Goal: Complete application form: Complete application form

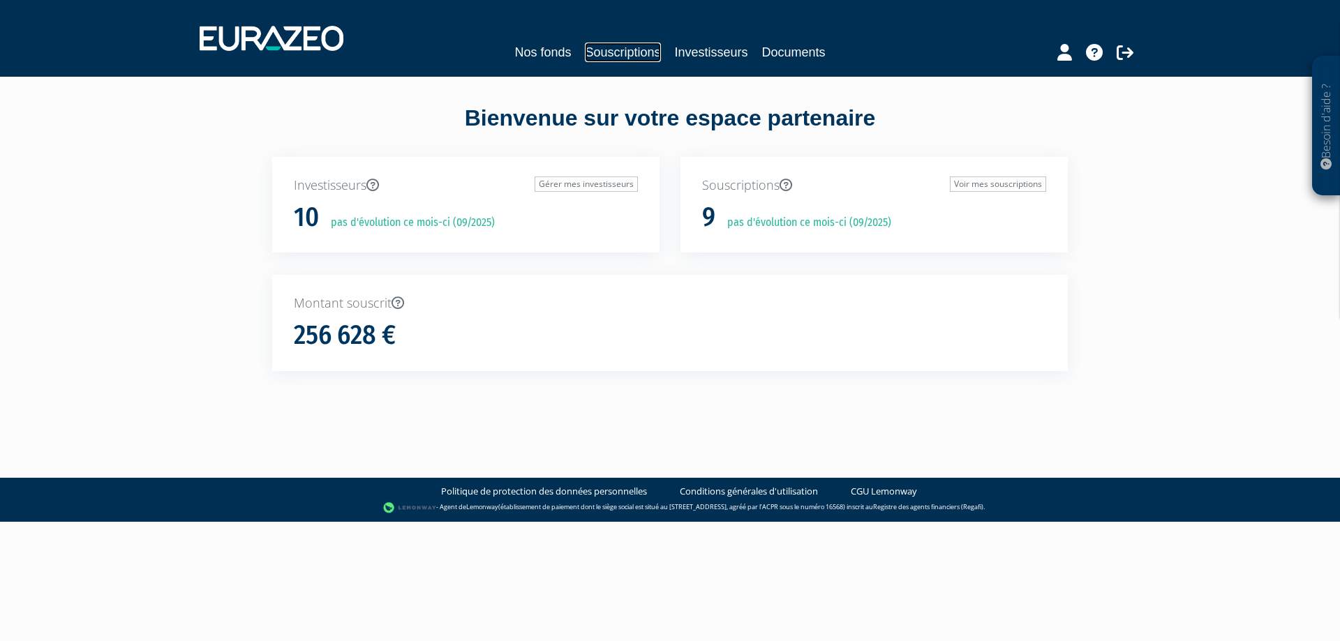
click at [624, 48] on link "Souscriptions" at bounding box center [622, 53] width 75 height 20
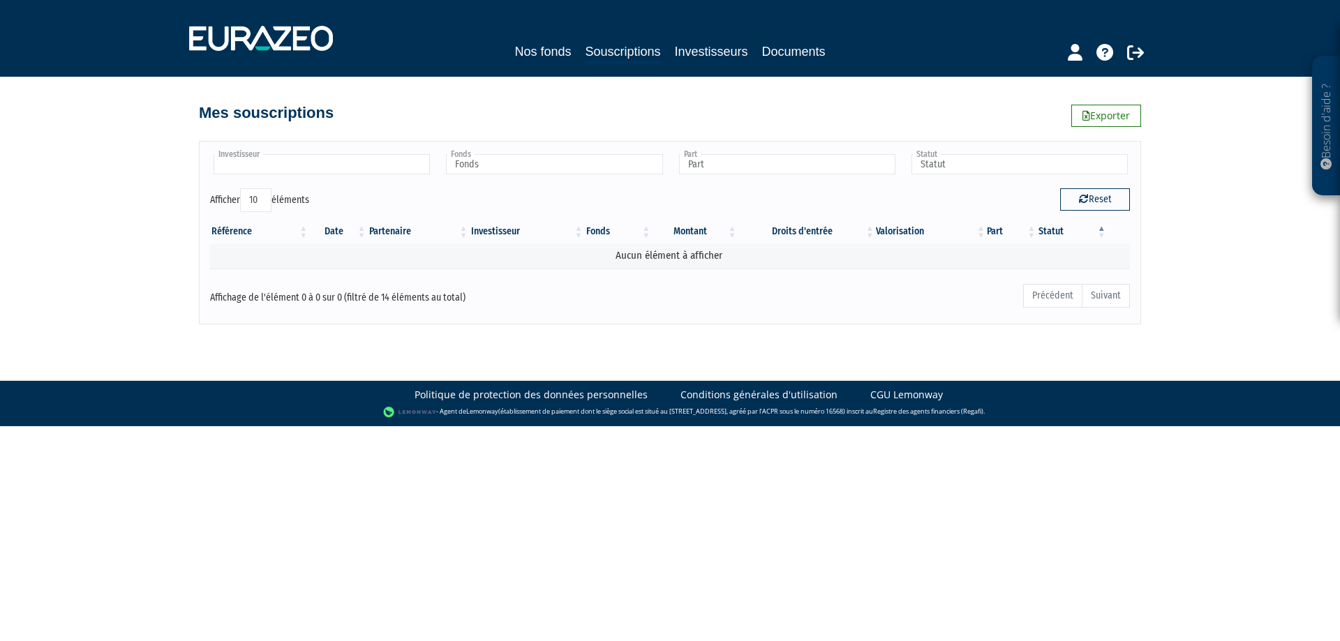
click at [301, 165] on input "text" at bounding box center [322, 164] width 216 height 20
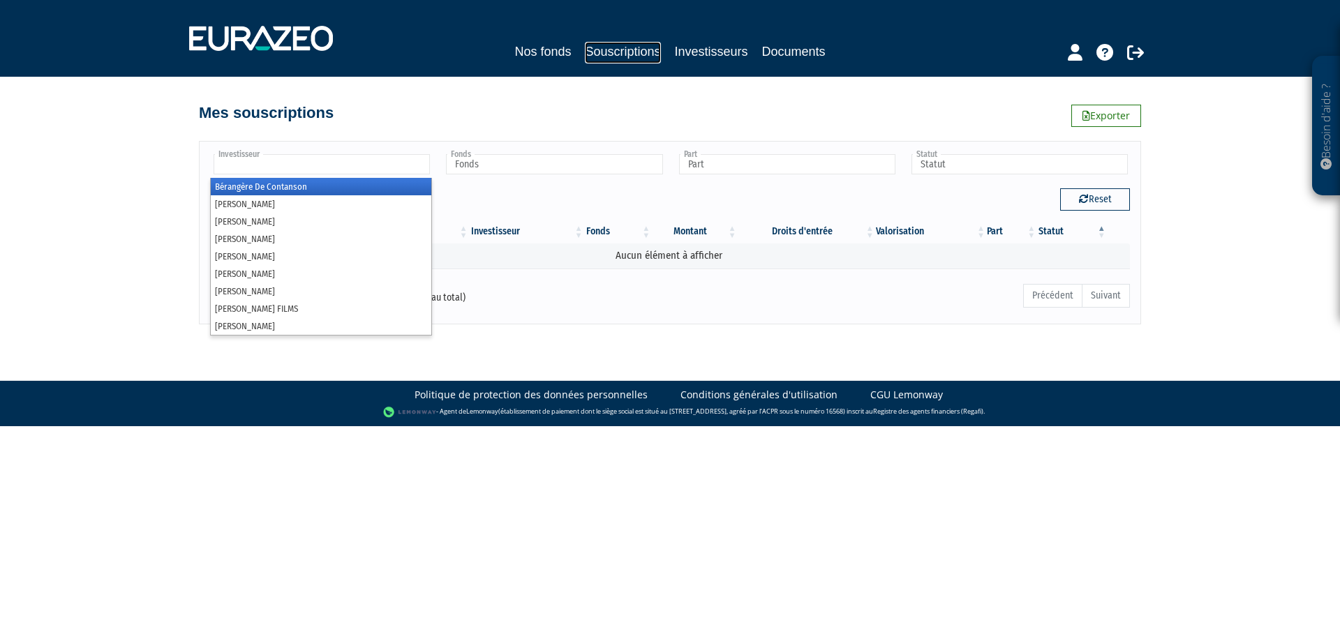
click at [633, 56] on link "Souscriptions" at bounding box center [622, 53] width 75 height 22
type input "Investisseur"
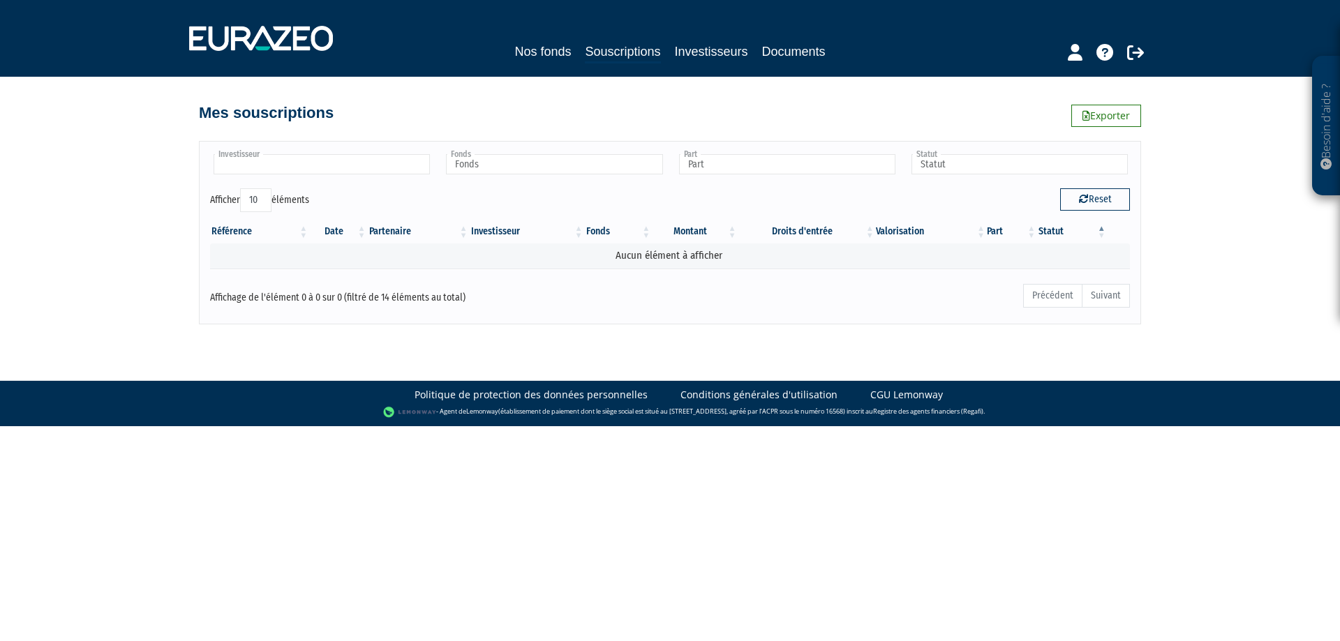
click at [352, 165] on input "text" at bounding box center [322, 164] width 216 height 20
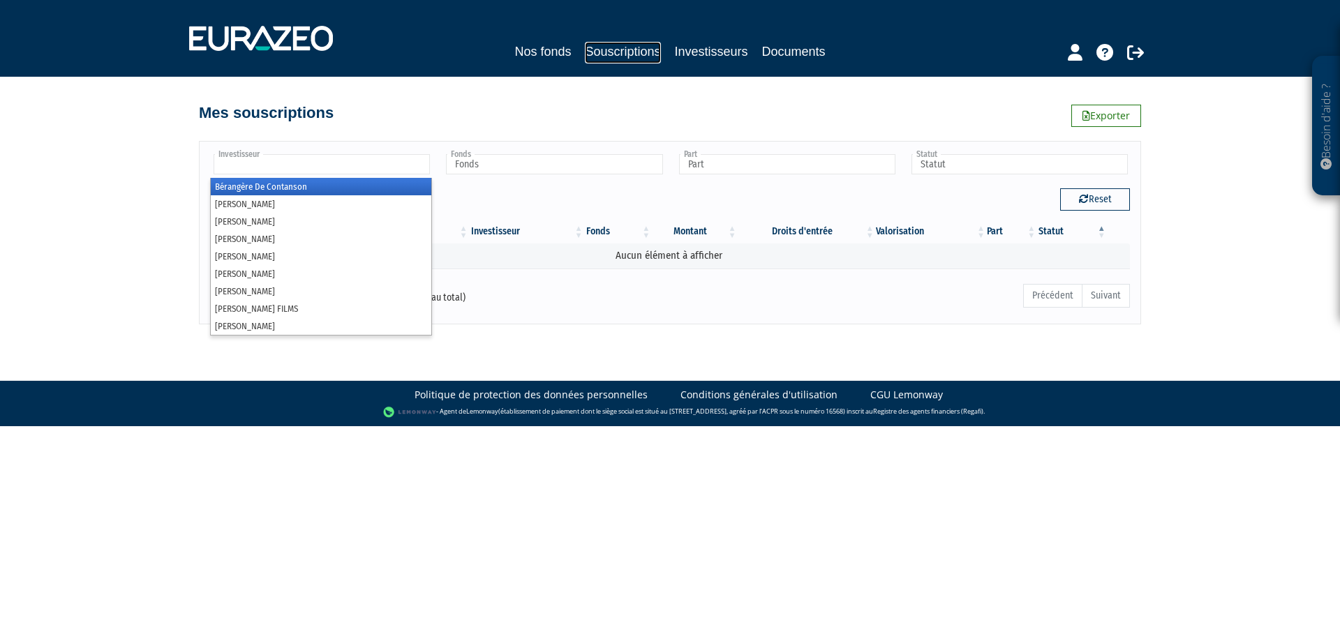
click at [604, 45] on link "Souscriptions" at bounding box center [622, 53] width 75 height 22
type input "Investisseur"
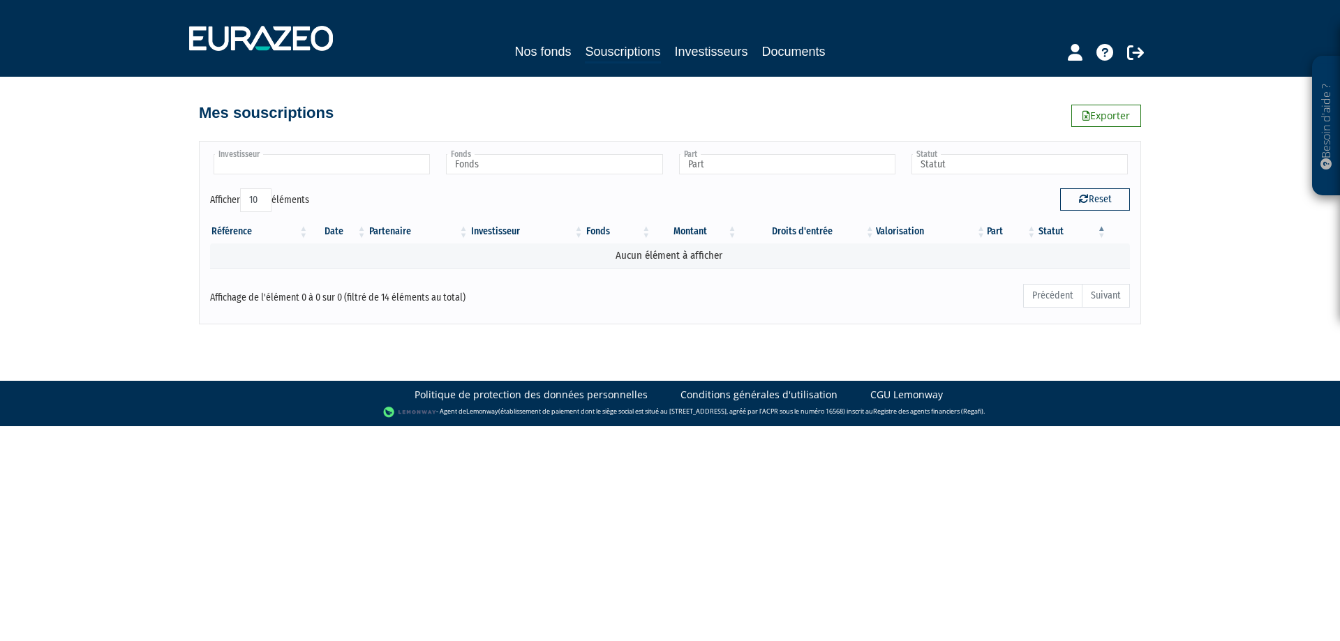
click at [322, 172] on input "text" at bounding box center [322, 164] width 216 height 20
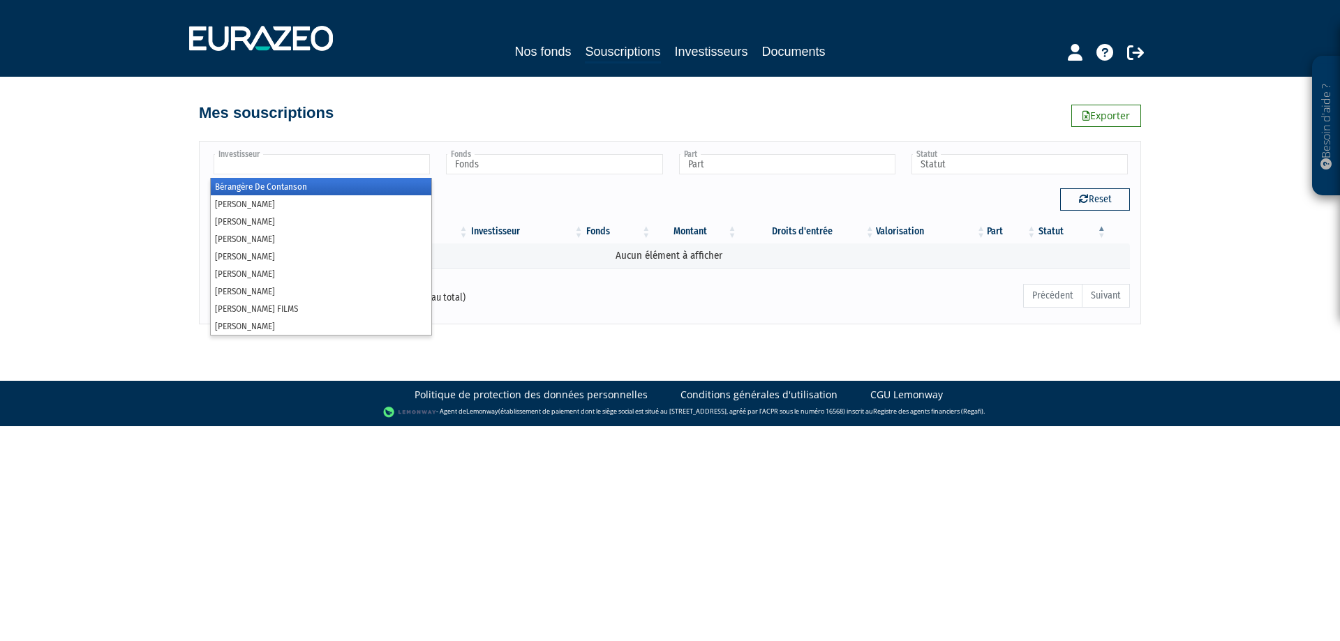
type input "Investisseur"
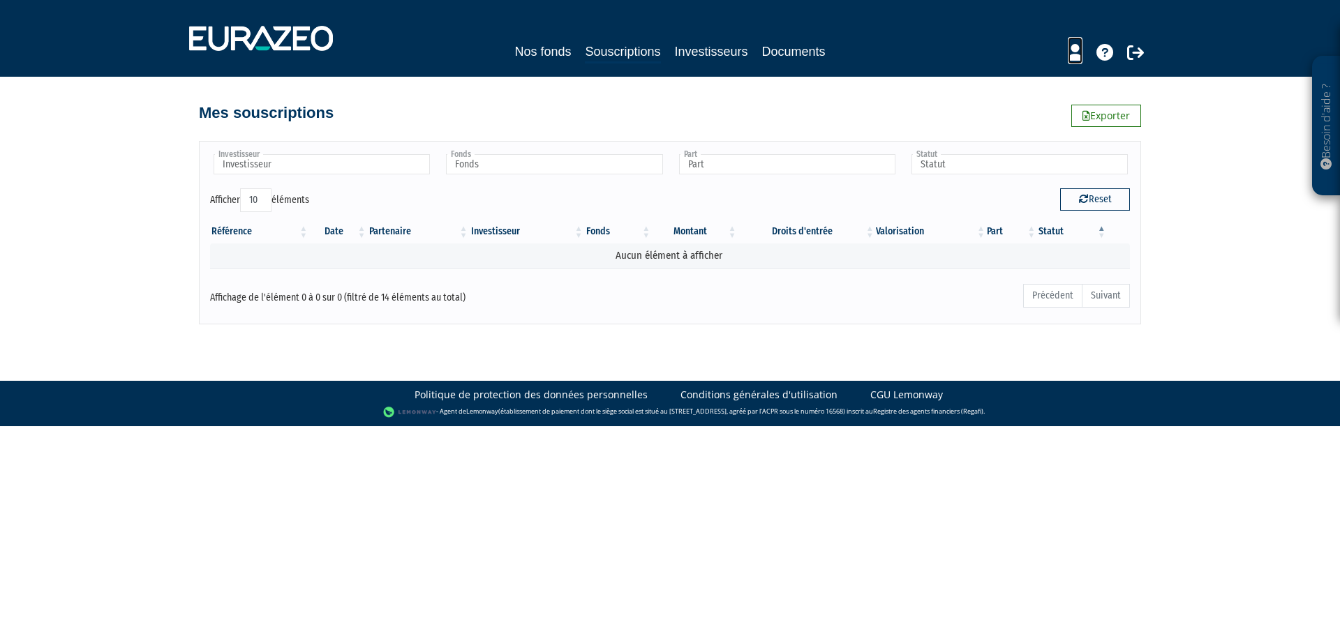
click at [1075, 53] on icon at bounding box center [1075, 52] width 15 height 17
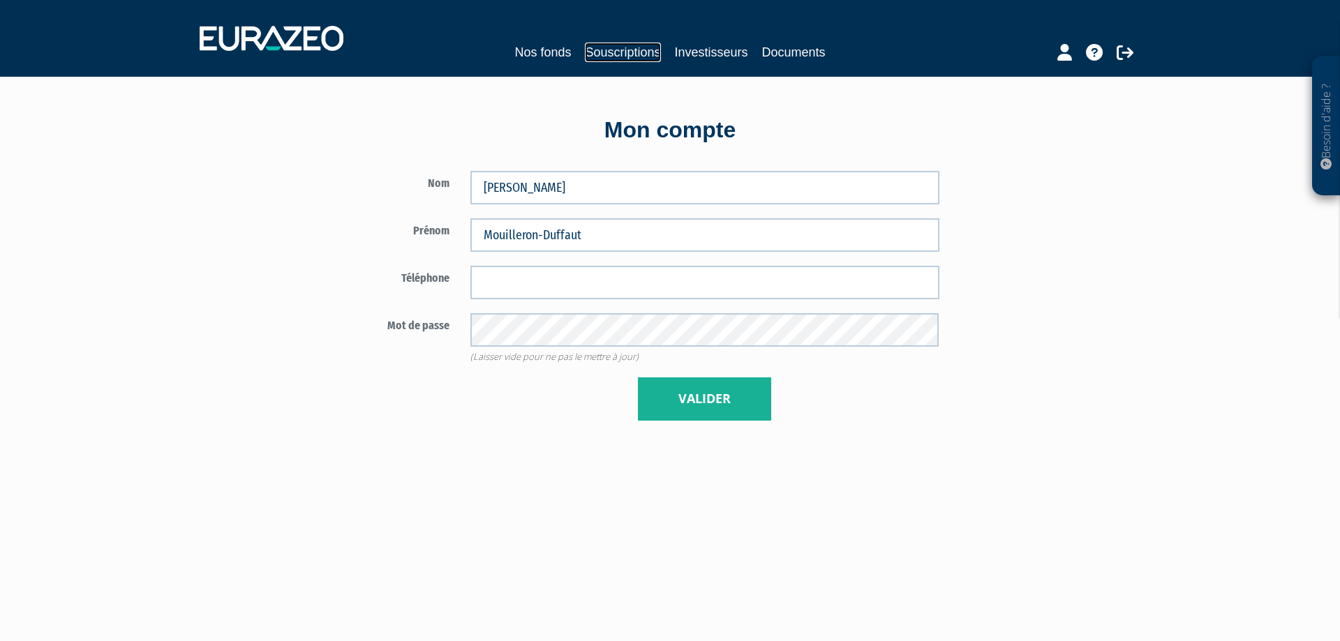
click at [592, 58] on link "Souscriptions" at bounding box center [622, 53] width 75 height 20
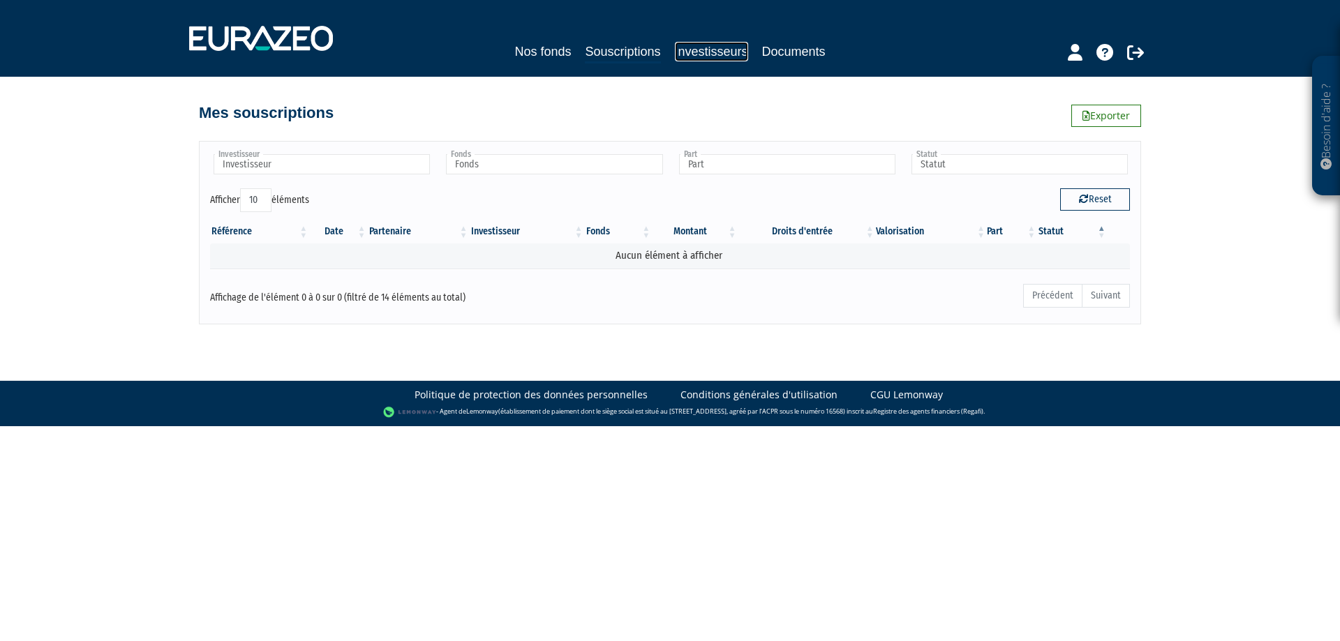
click at [701, 50] on link "Investisseurs" at bounding box center [711, 52] width 73 height 20
click at [537, 50] on link "Nos fonds" at bounding box center [542, 52] width 57 height 20
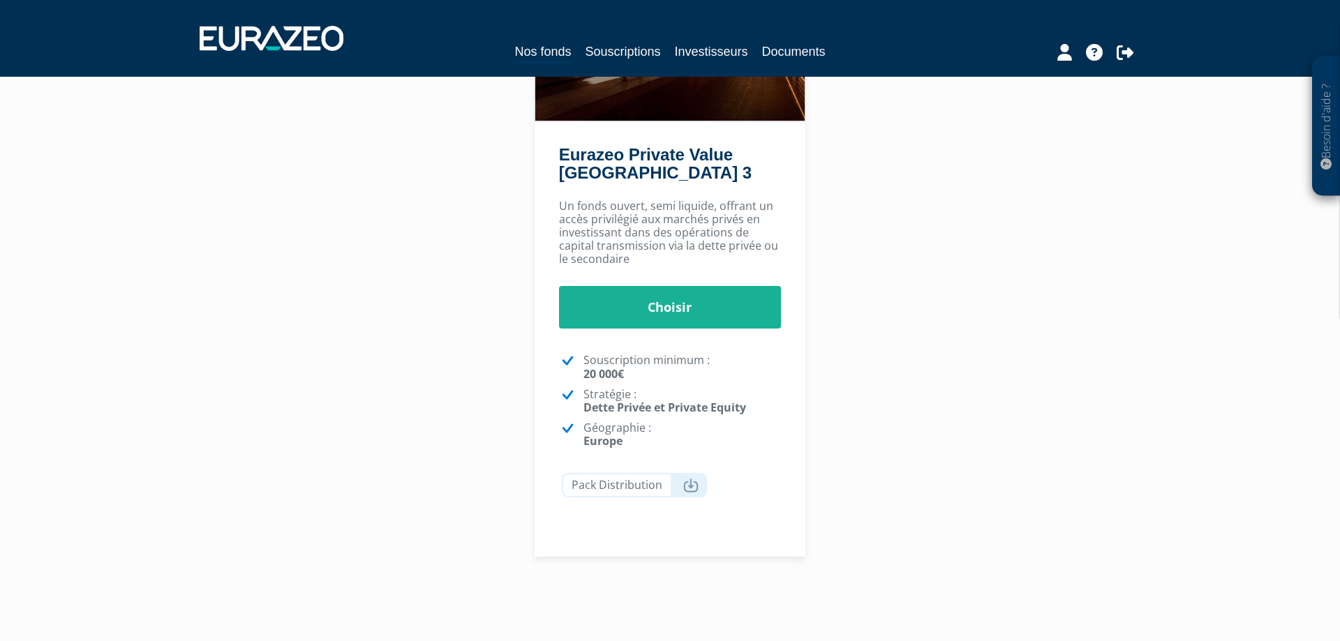
scroll to position [237, 0]
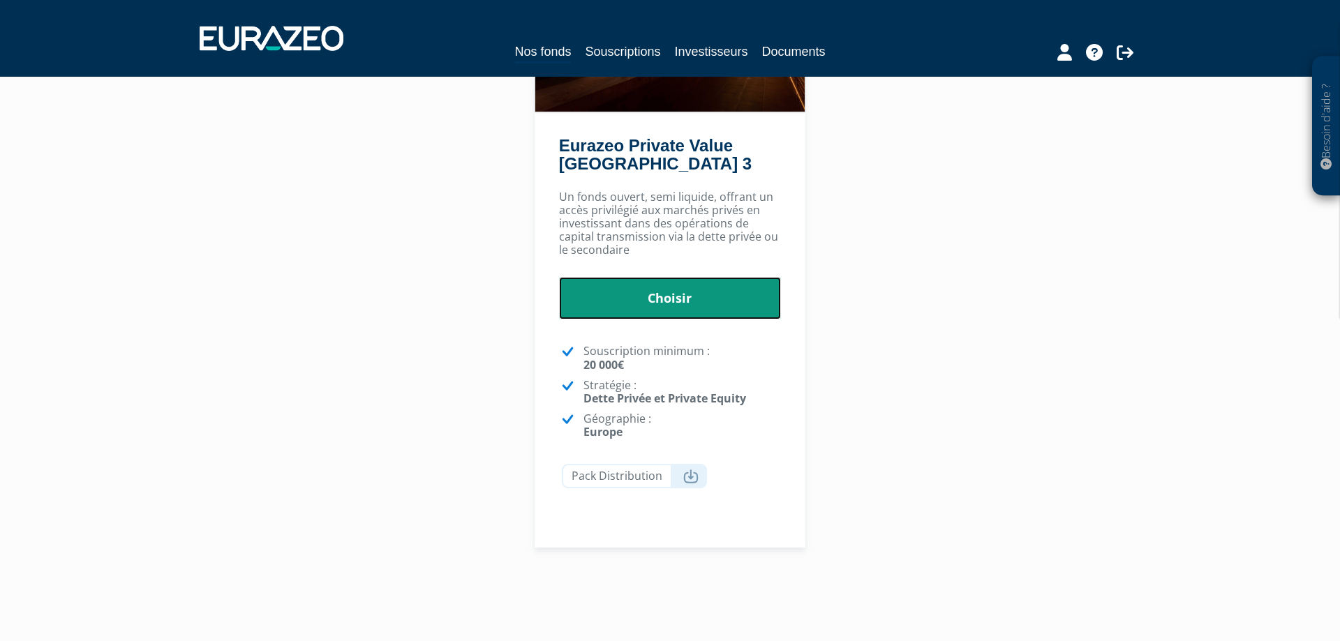
click at [657, 300] on link "Choisir" at bounding box center [670, 298] width 223 height 43
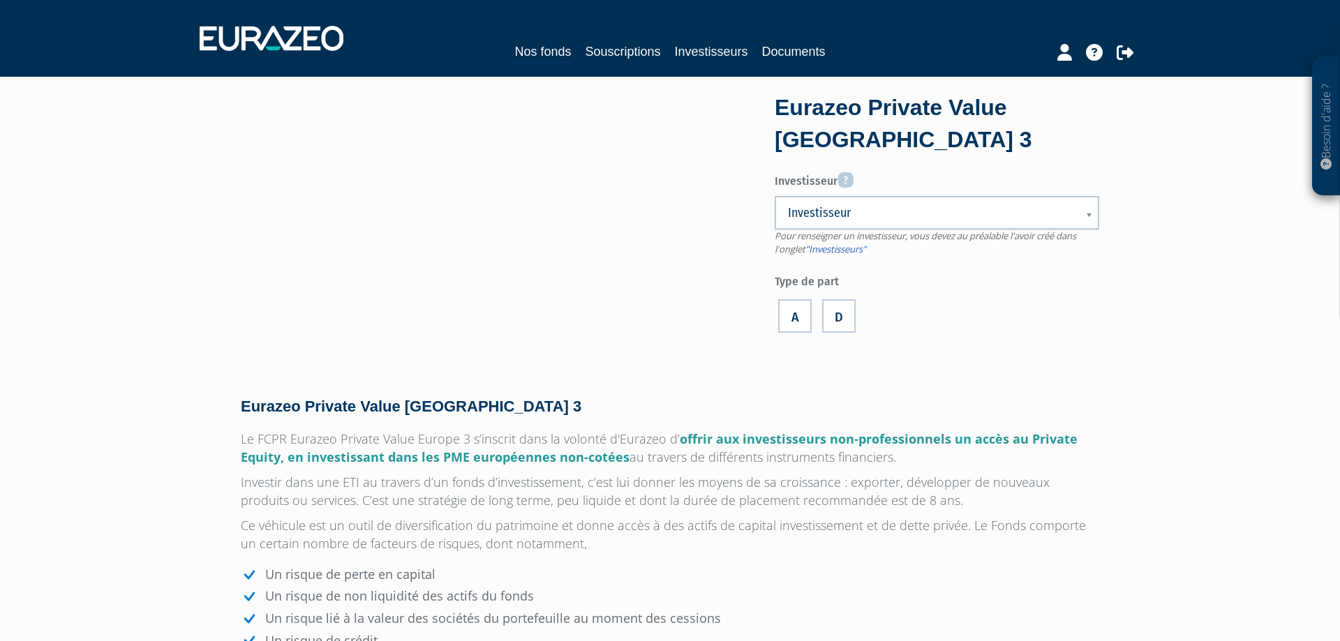
click at [885, 219] on span "Investisseur" at bounding box center [928, 212] width 280 height 17
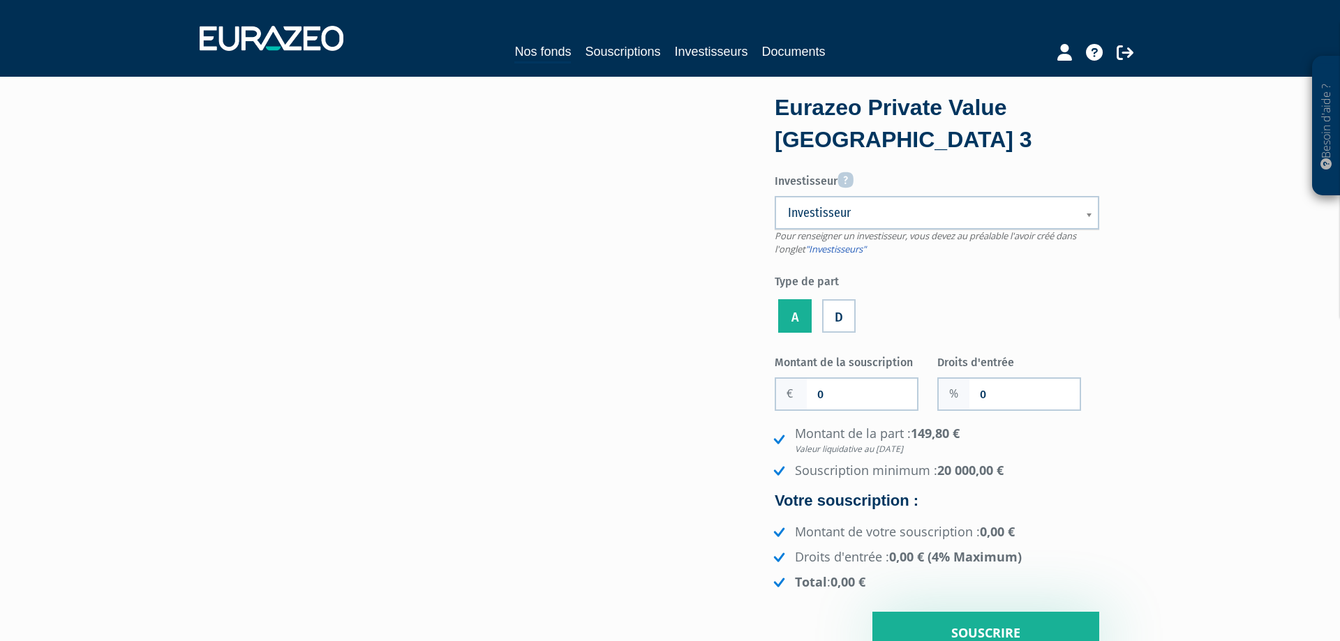
click at [870, 221] on link "Investisseur" at bounding box center [936, 212] width 324 height 33
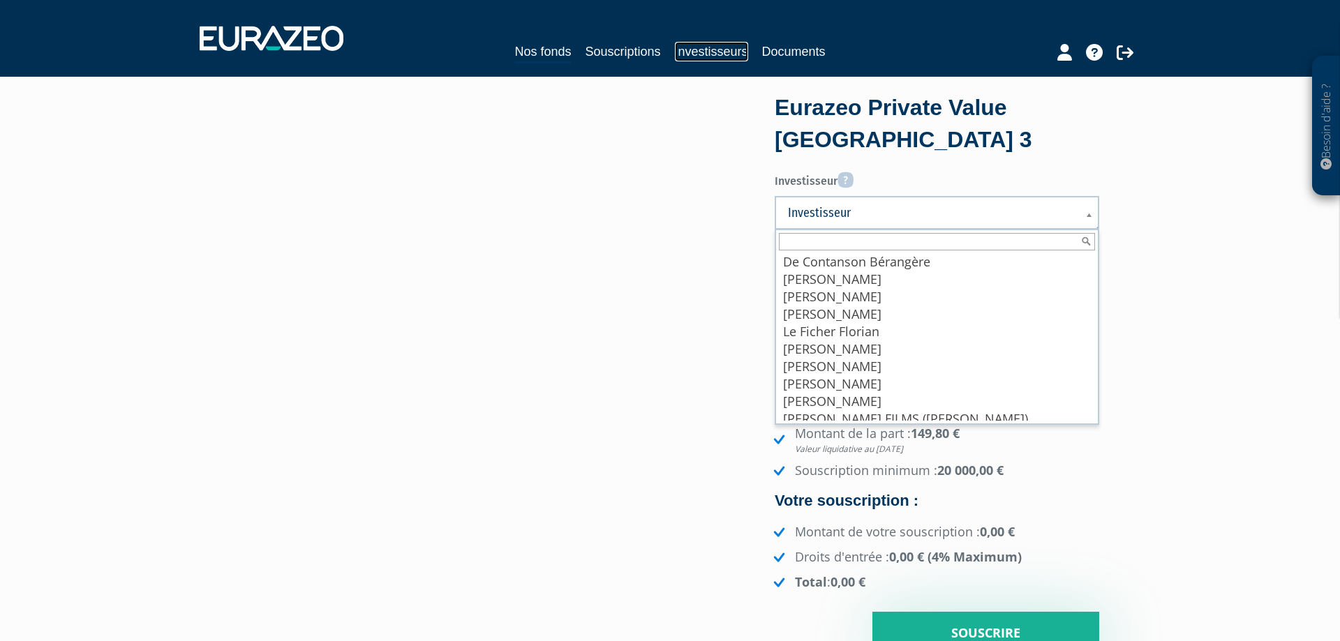
click at [717, 53] on link "Investisseurs" at bounding box center [711, 52] width 73 height 20
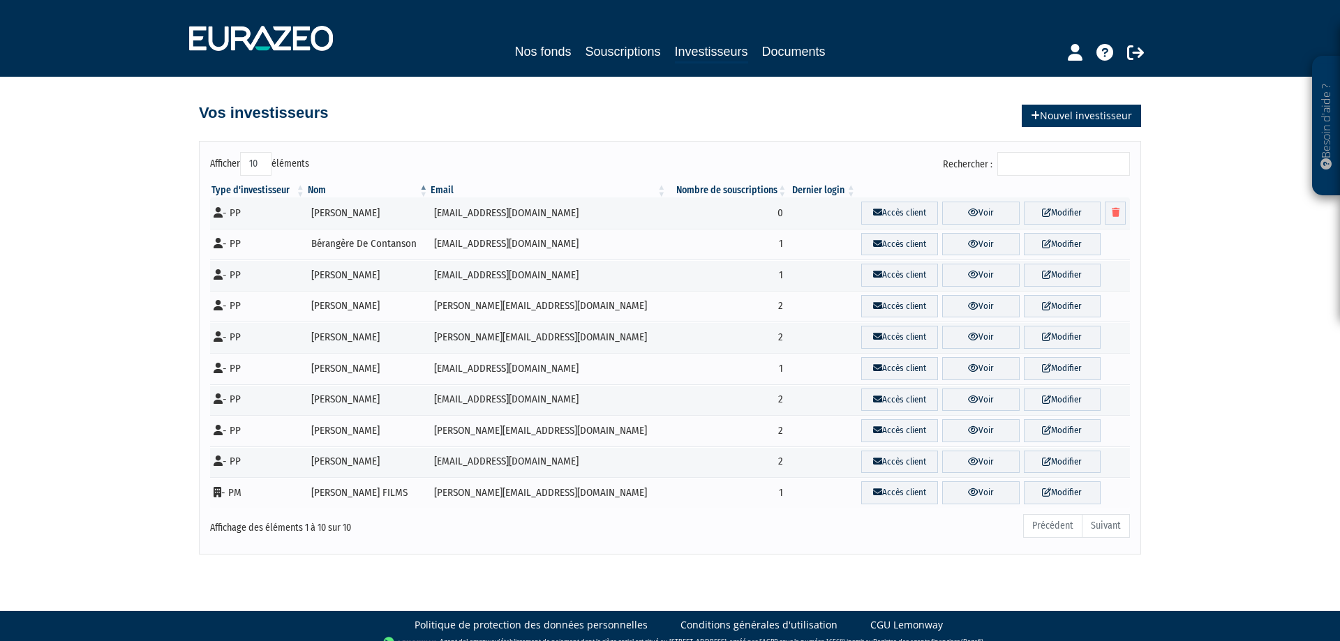
click at [1109, 116] on link "Nouvel investisseur" at bounding box center [1080, 116] width 119 height 22
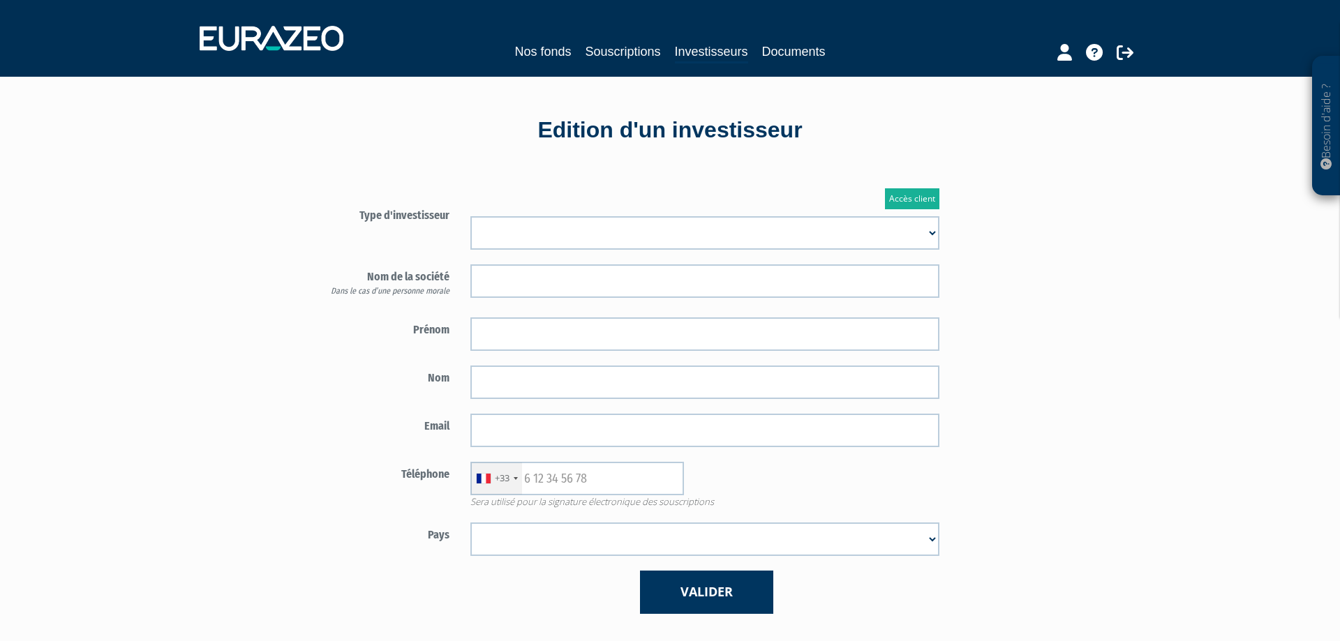
click at [523, 239] on select "Mr [PERSON_NAME] Société" at bounding box center [704, 232] width 469 height 33
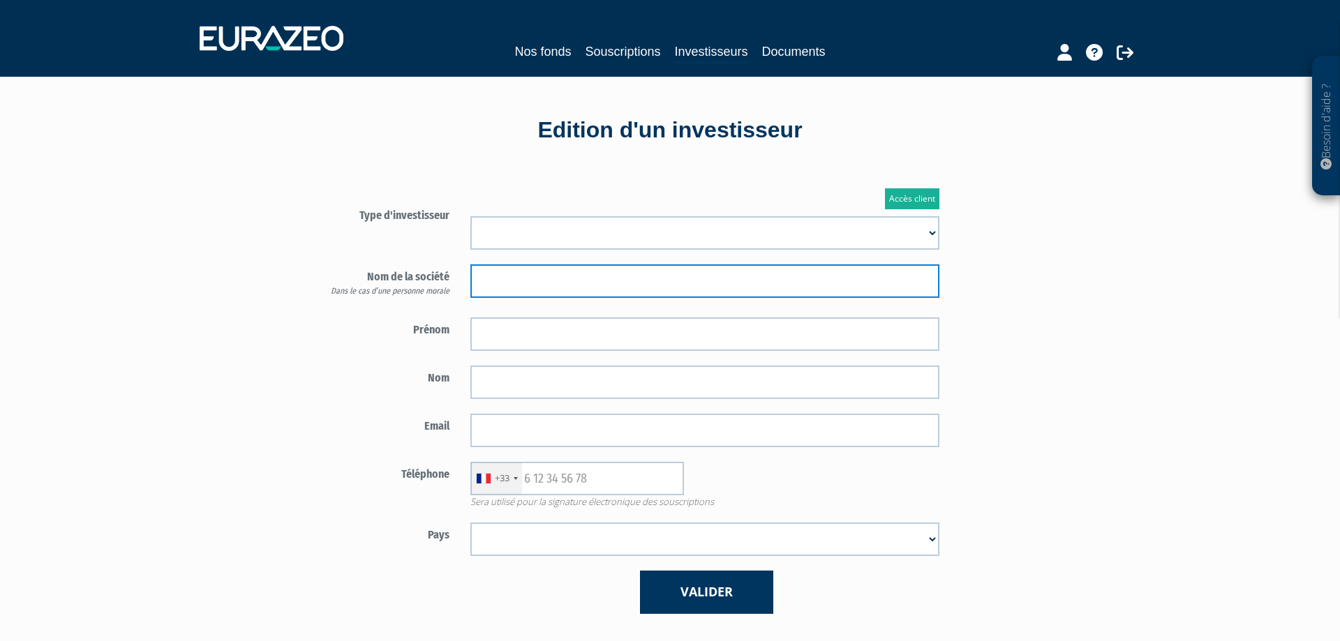
click at [531, 281] on input "text" at bounding box center [704, 280] width 469 height 33
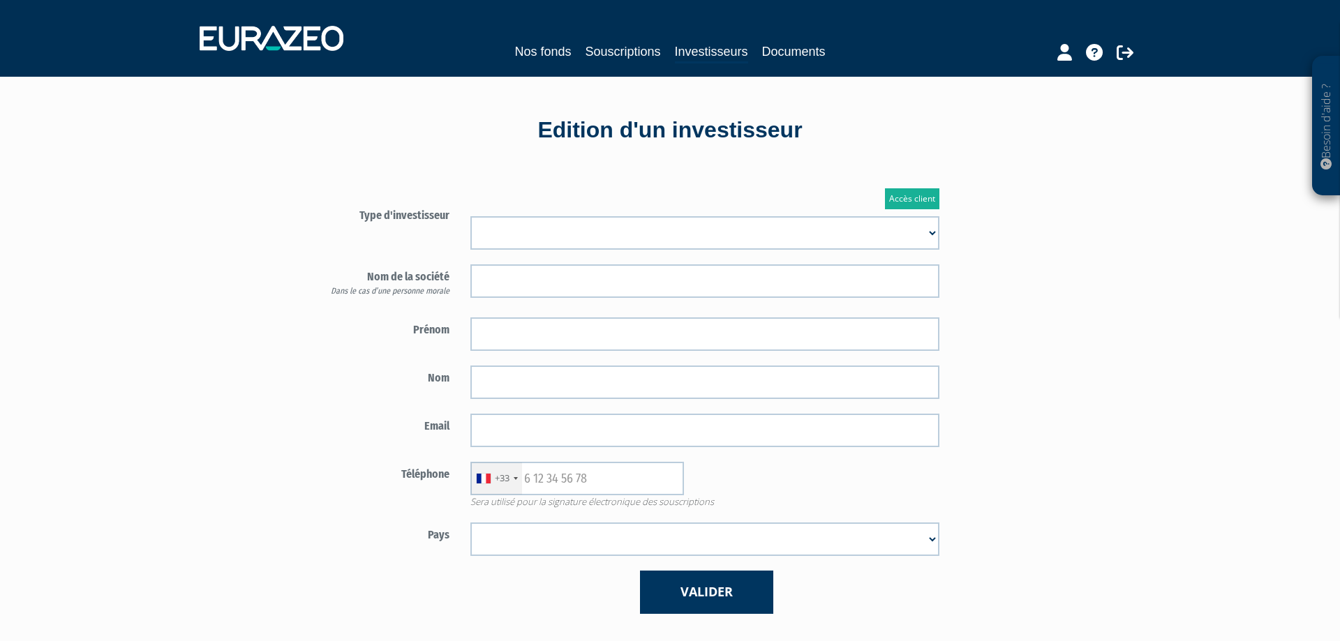
click at [470, 216] on select "Mr Mme Société" at bounding box center [704, 232] width 469 height 33
click at [406, 276] on label "Nom de la société Dans le cas d’une personne morale" at bounding box center [378, 280] width 163 height 33
click at [612, 57] on link "Souscriptions" at bounding box center [622, 52] width 75 height 20
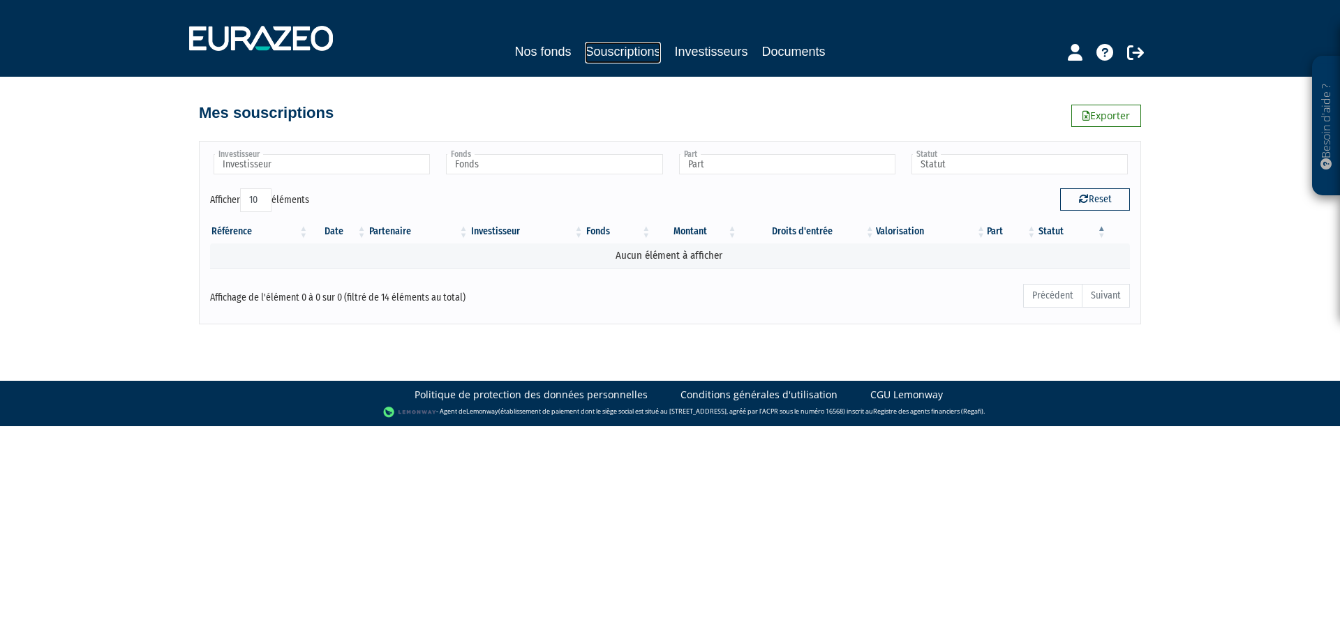
click at [611, 50] on link "Souscriptions" at bounding box center [622, 53] width 75 height 22
click at [534, 52] on link "Nos fonds" at bounding box center [542, 52] width 57 height 20
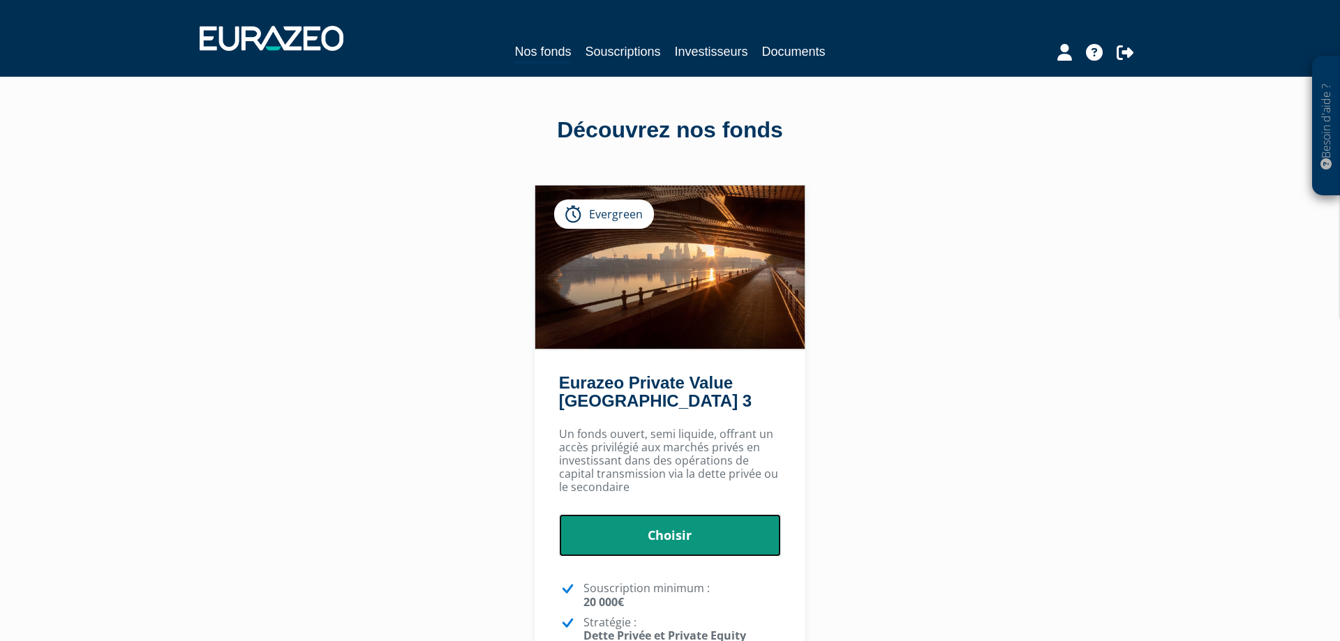
click at [654, 535] on link "Choisir" at bounding box center [670, 535] width 223 height 43
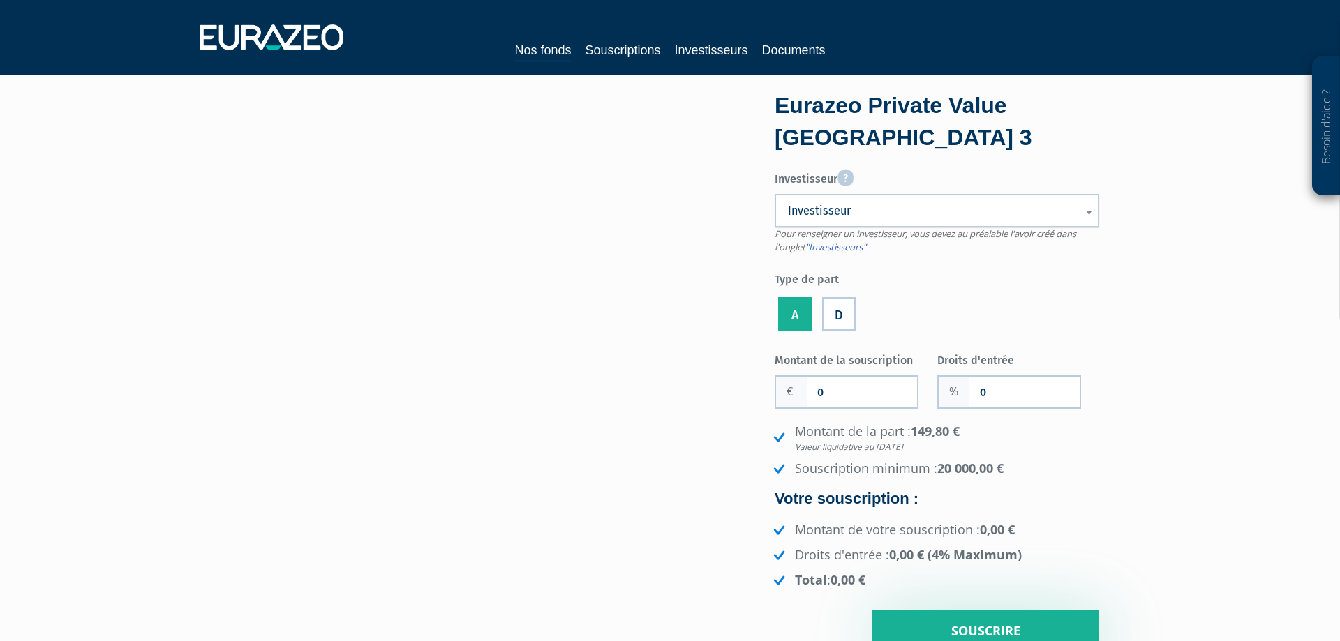
click at [866, 219] on span "Investisseur" at bounding box center [928, 210] width 280 height 17
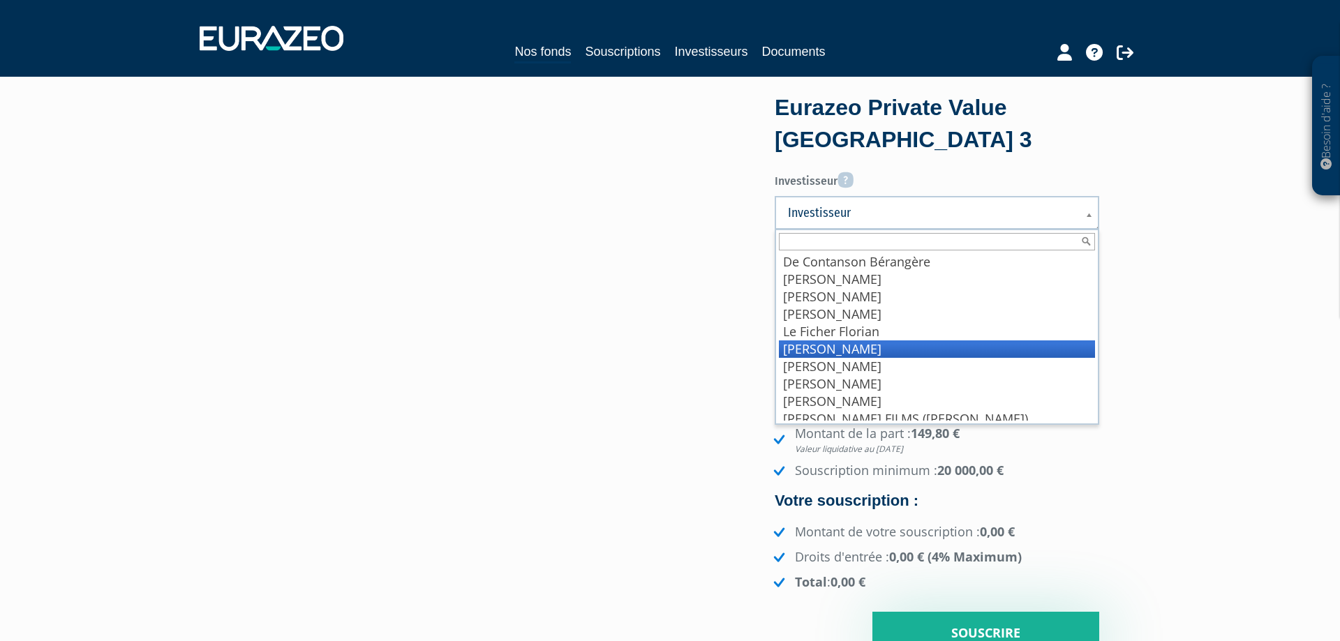
scroll to position [7, 0]
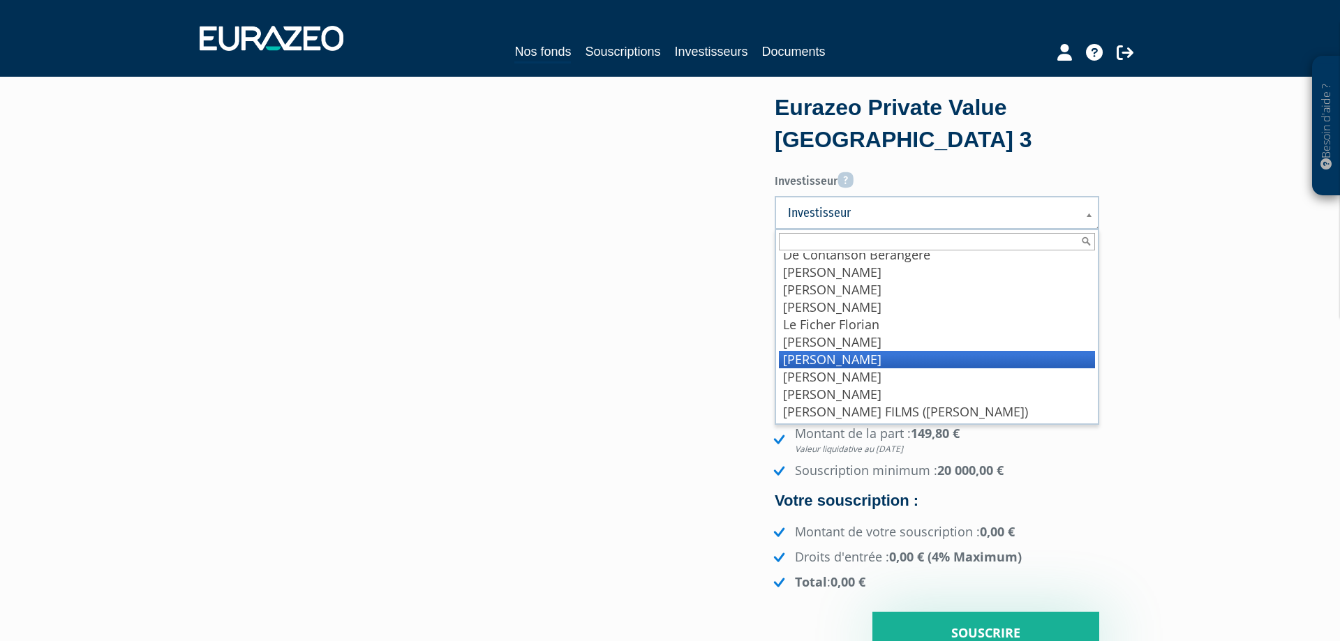
click at [865, 358] on li "[PERSON_NAME]" at bounding box center [937, 359] width 316 height 17
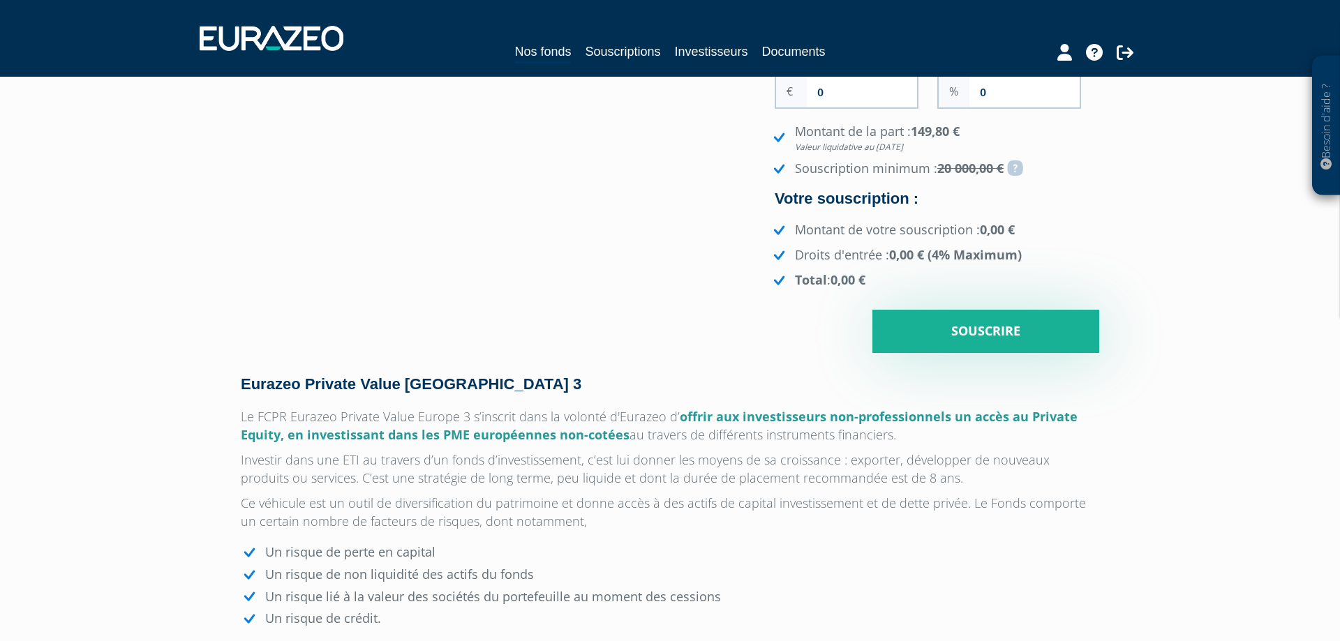
scroll to position [0, 0]
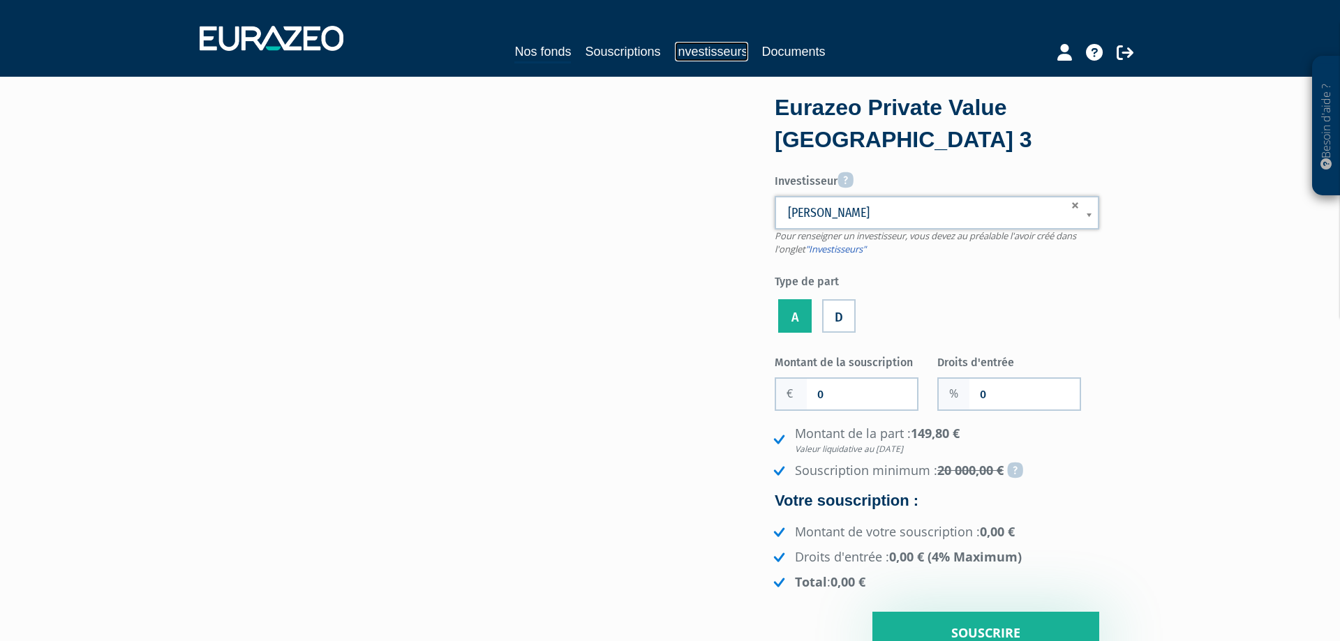
click at [730, 47] on link "Investisseurs" at bounding box center [711, 52] width 73 height 20
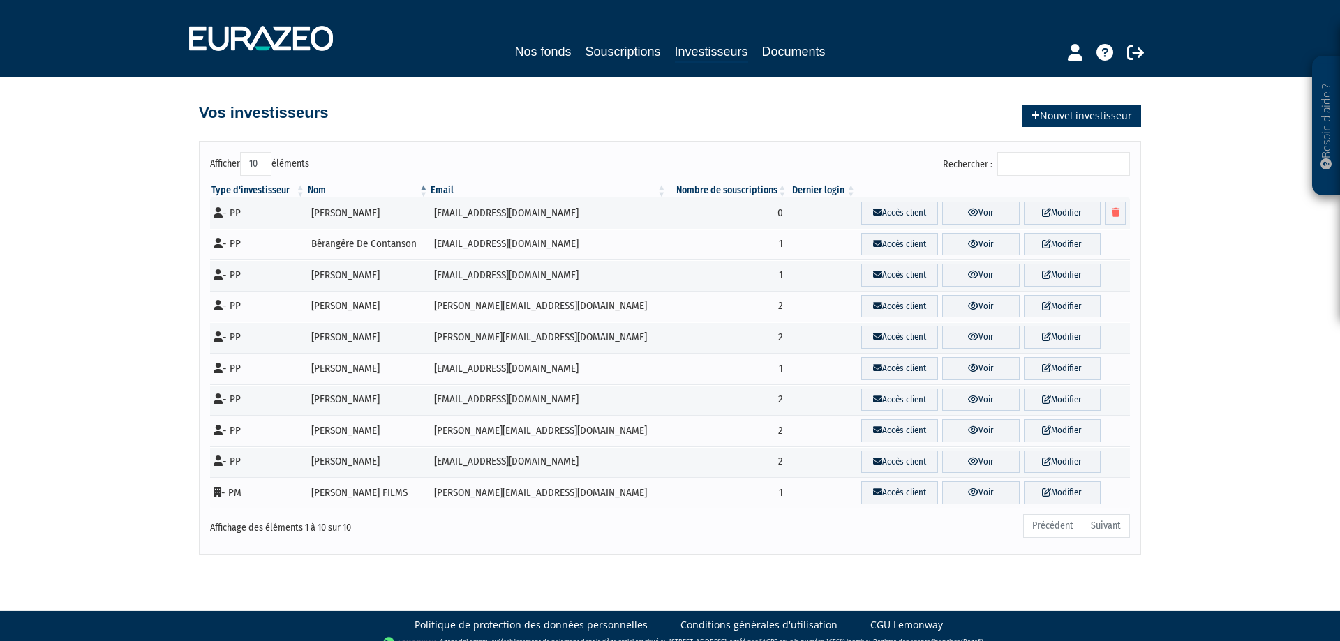
click at [1067, 114] on link "Nouvel investisseur" at bounding box center [1080, 116] width 119 height 22
